Goal: Obtain resource: Download file/media

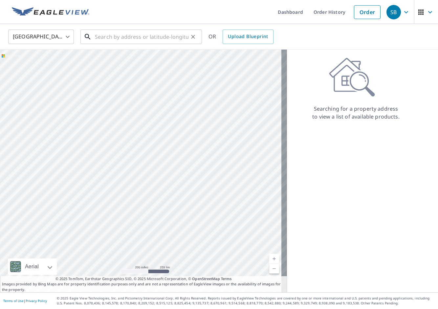
click at [109, 34] on input "text" at bounding box center [141, 37] width 93 height 18
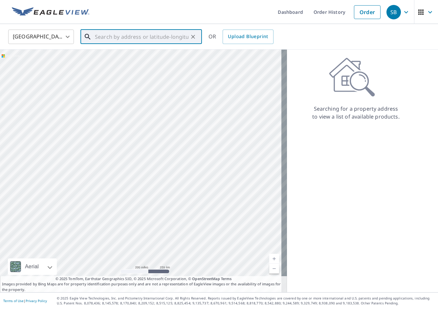
paste input "[STREET_ADDRESS]"
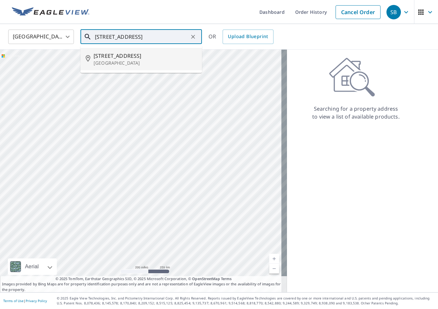
click at [119, 59] on span "[STREET_ADDRESS]" at bounding box center [144, 56] width 103 height 8
type input "[STREET_ADDRESS]"
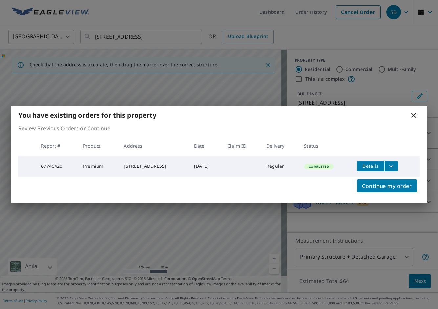
click at [393, 163] on icon "filesDropdownBtn-67746420" at bounding box center [391, 166] width 8 height 8
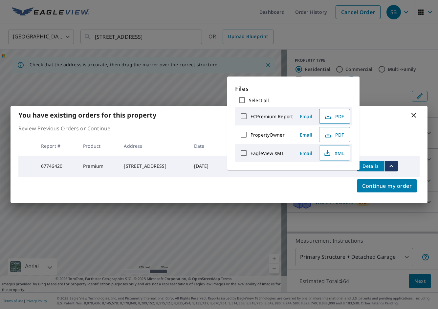
click at [336, 118] on span "PDF" at bounding box center [333, 116] width 21 height 8
click at [359, 15] on div "You have existing orders for this property Review Previous Orders or Continue R…" at bounding box center [219, 154] width 438 height 309
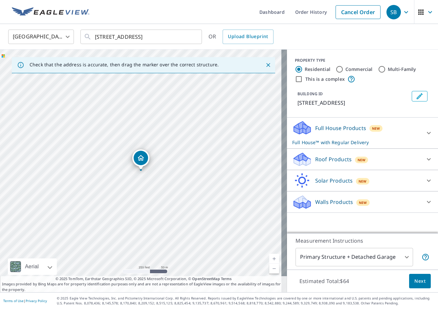
click at [358, 13] on link "Cancel Order" at bounding box center [357, 12] width 45 height 14
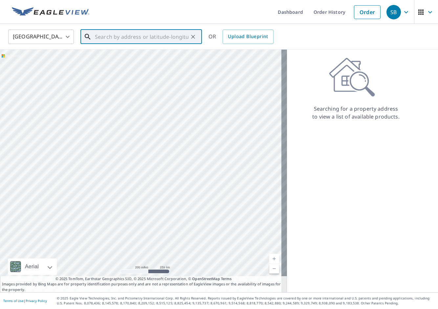
paste input "[STREET_ADDRESS][PERSON_NAME]"
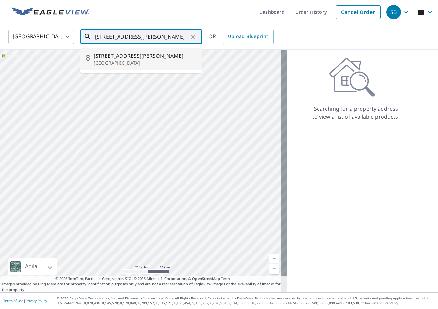
click at [160, 59] on span "[STREET_ADDRESS][PERSON_NAME]" at bounding box center [144, 56] width 103 height 8
type input "[STREET_ADDRESS][PERSON_NAME]"
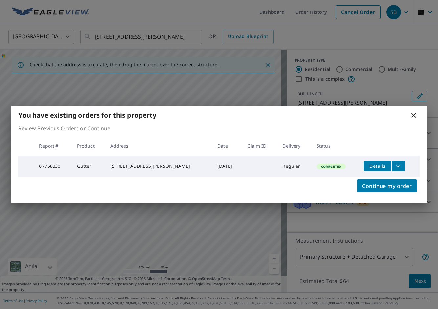
click at [396, 163] on icon "filesDropdownBtn-67758330" at bounding box center [398, 166] width 8 height 8
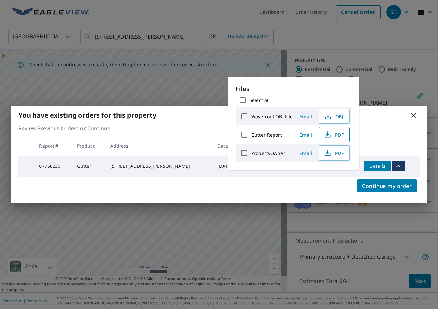
click at [329, 133] on icon "button" at bounding box center [327, 135] width 8 height 8
click at [278, 32] on div "You have existing orders for this property Review Previous Orders or Continue R…" at bounding box center [219, 154] width 438 height 309
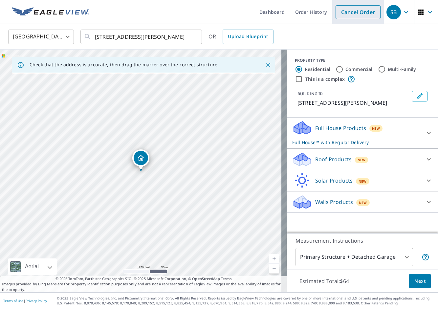
click at [344, 13] on link "Cancel Order" at bounding box center [357, 12] width 45 height 14
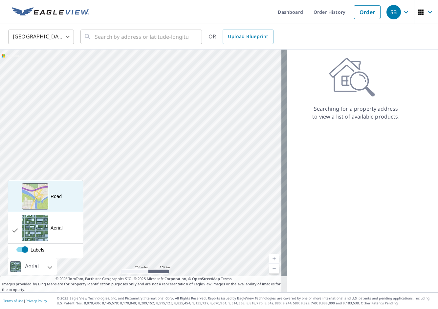
click at [43, 204] on div "View aerial and more..." at bounding box center [35, 196] width 26 height 26
